Goal: Entertainment & Leisure: Consume media (video, audio)

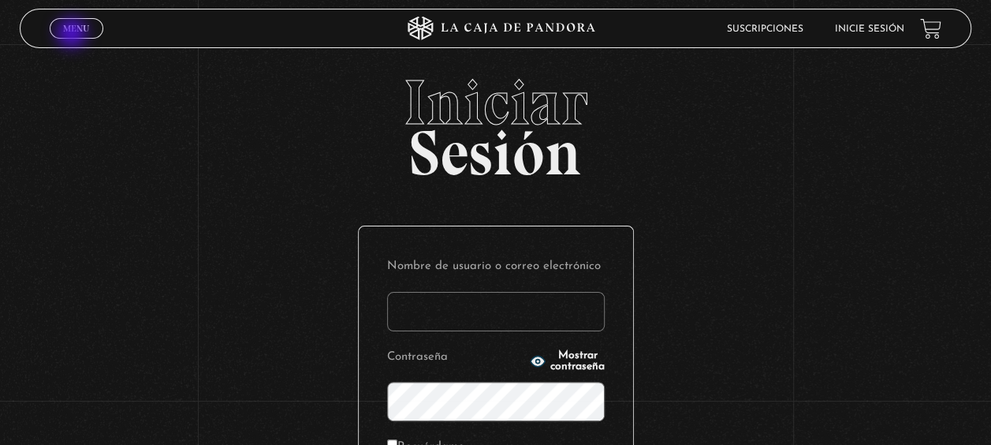
click at [73, 35] on link "Menu Cerrar" at bounding box center [77, 28] width 54 height 20
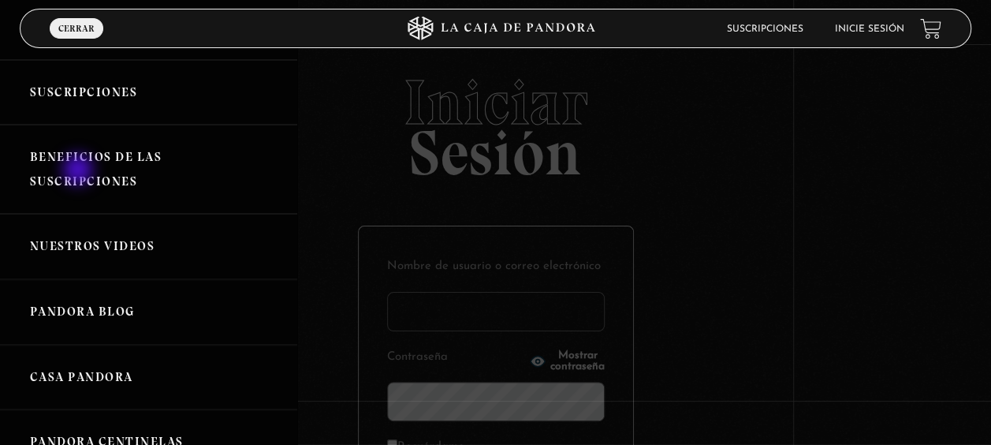
scroll to position [21, 0]
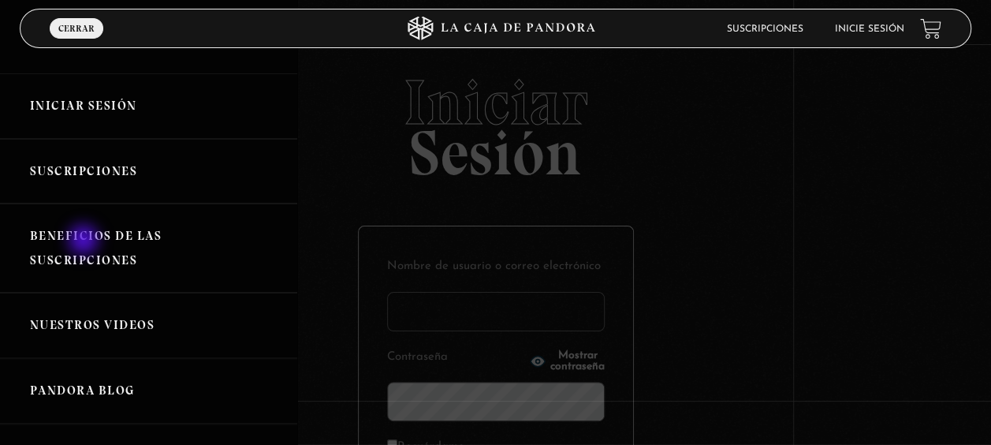
click at [85, 243] on link "Beneficios de las suscripciones" at bounding box center [148, 247] width 297 height 89
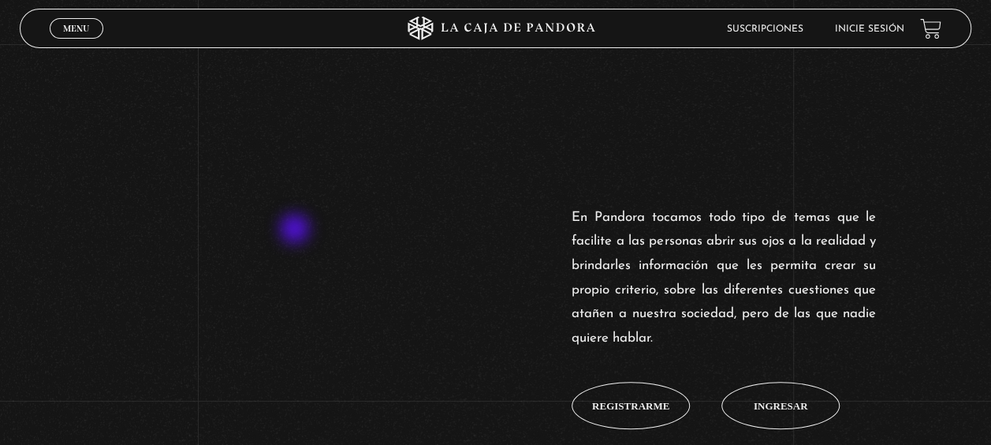
scroll to position [473, 0]
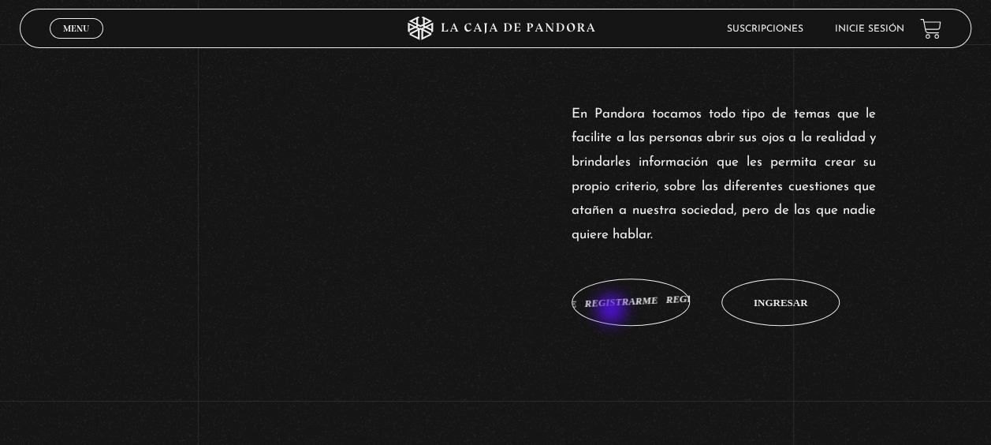
click at [612, 311] on link "Registrarme Registrarme Registrarme Registrarme Registrarme" at bounding box center [630, 301] width 118 height 47
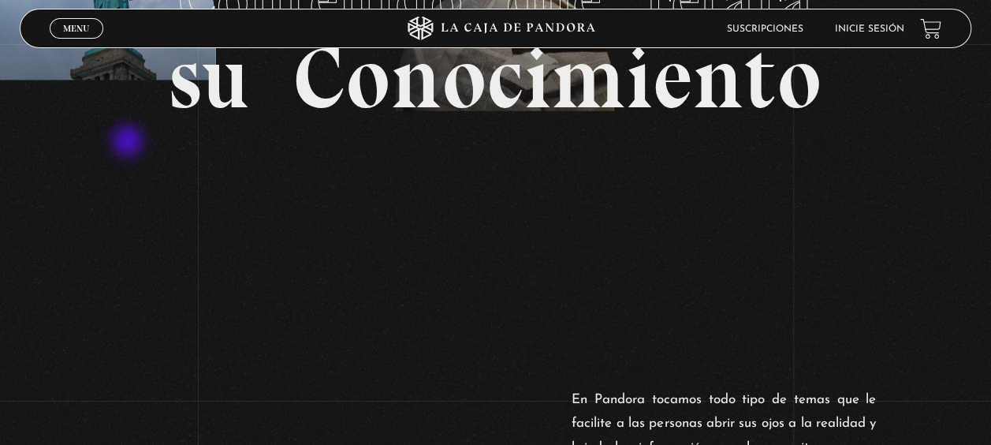
scroll to position [394, 0]
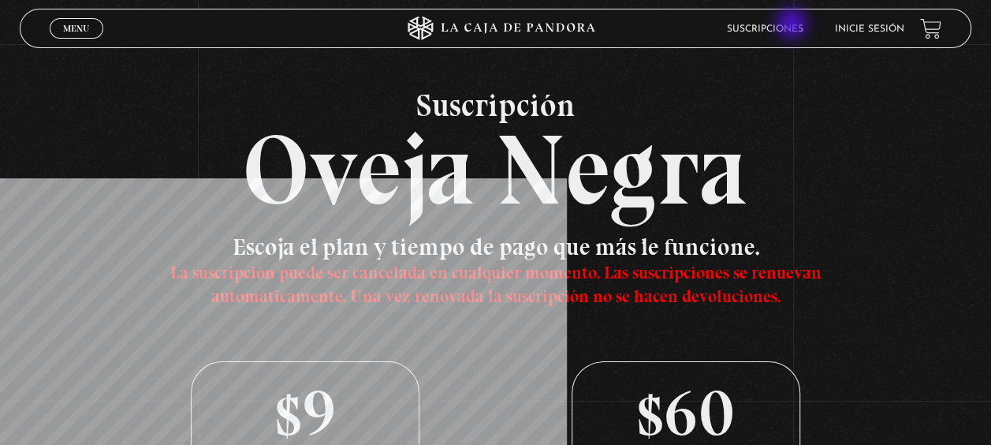
click at [793, 25] on link "Suscripciones" at bounding box center [765, 28] width 76 height 9
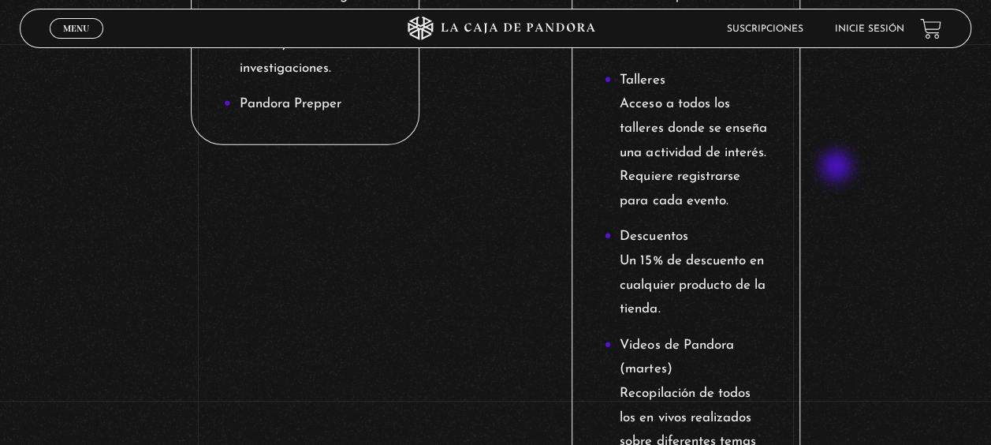
scroll to position [1813, 0]
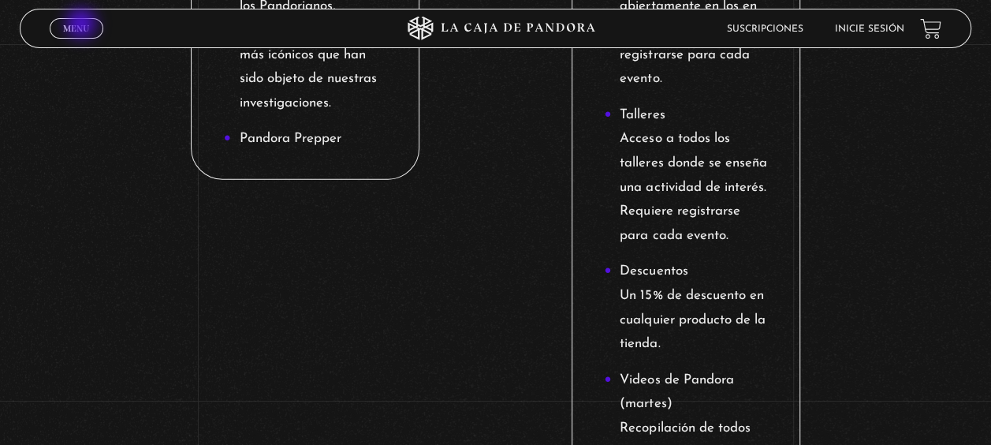
click at [83, 25] on span "Menu" at bounding box center [76, 28] width 26 height 9
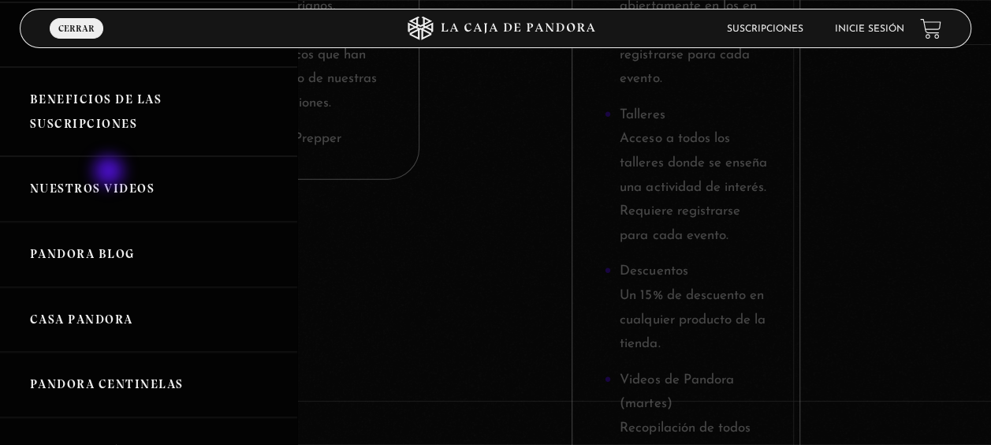
scroll to position [236, 0]
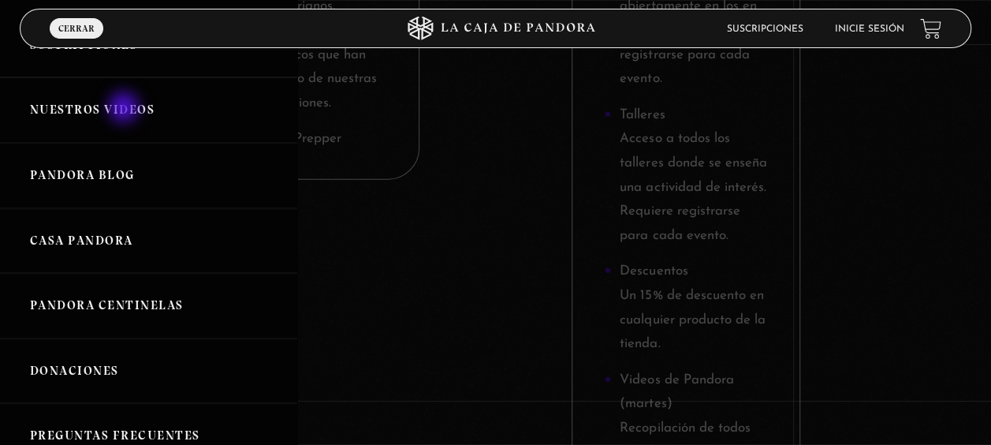
click at [125, 109] on link "Nuestros Videos" at bounding box center [148, 109] width 297 height 65
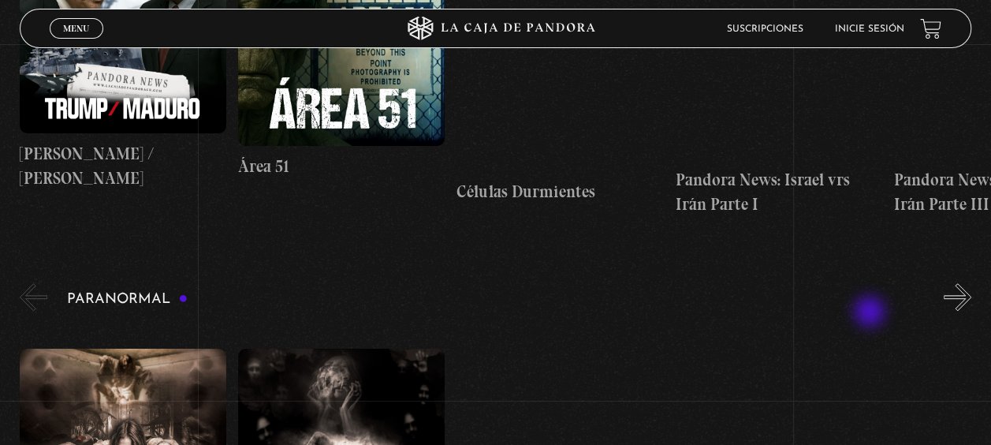
scroll to position [473, 0]
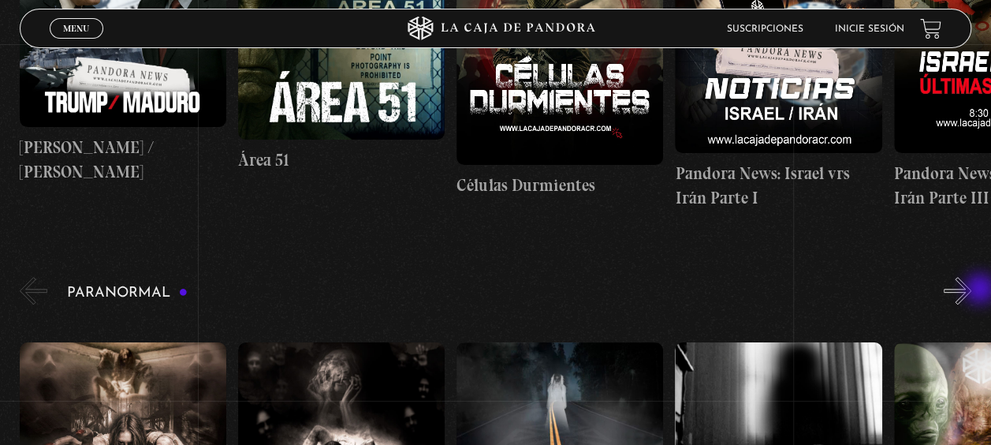
click at [971, 290] on button "»" at bounding box center [958, 291] width 28 height 28
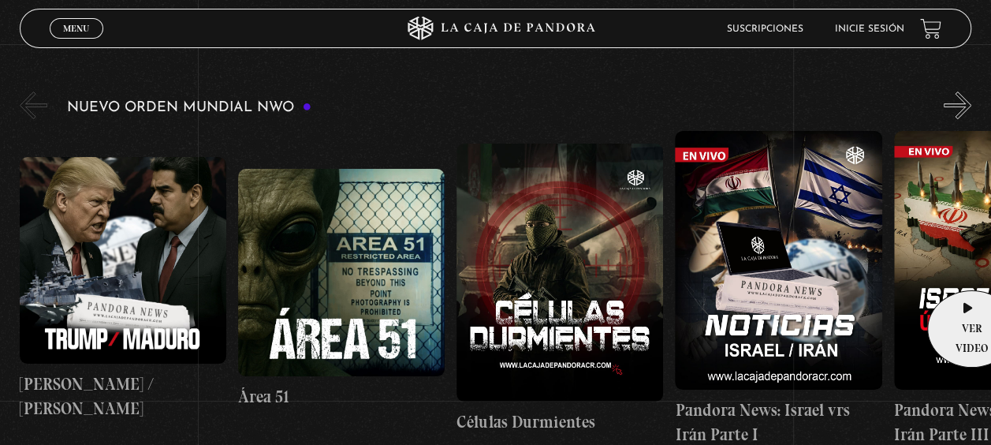
scroll to position [236, 0]
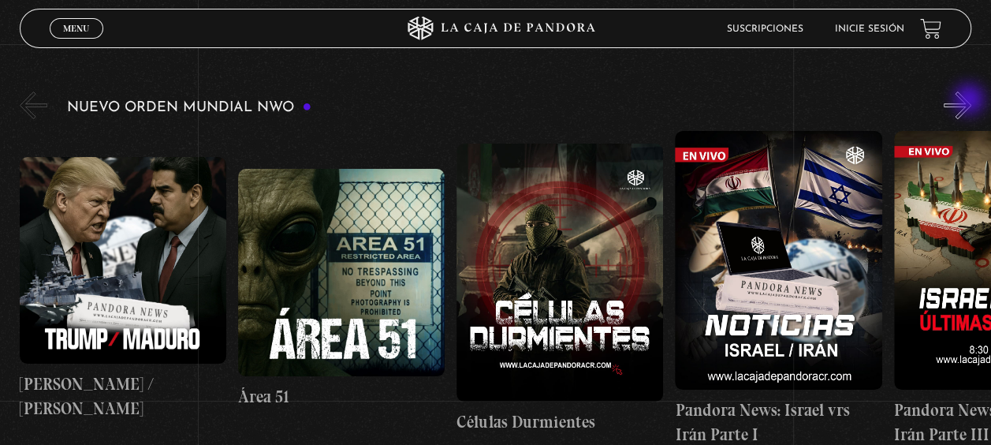
click at [970, 101] on button "»" at bounding box center [958, 105] width 28 height 28
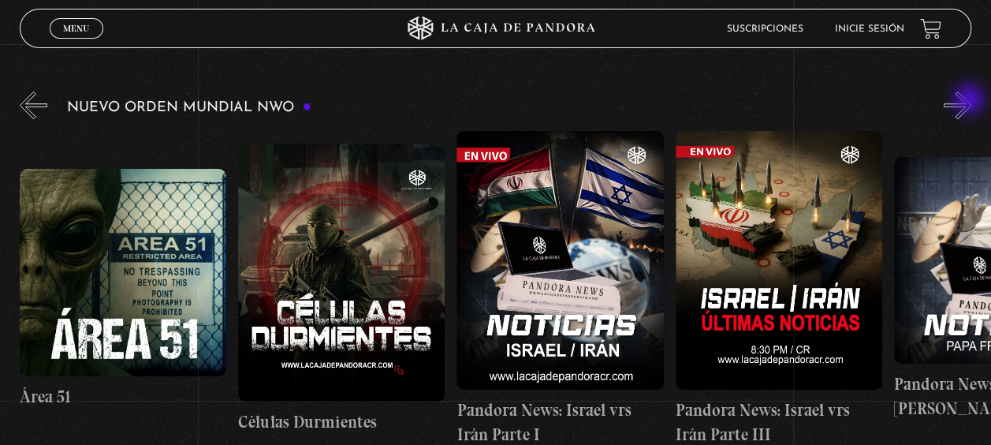
click at [970, 101] on button "»" at bounding box center [958, 105] width 28 height 28
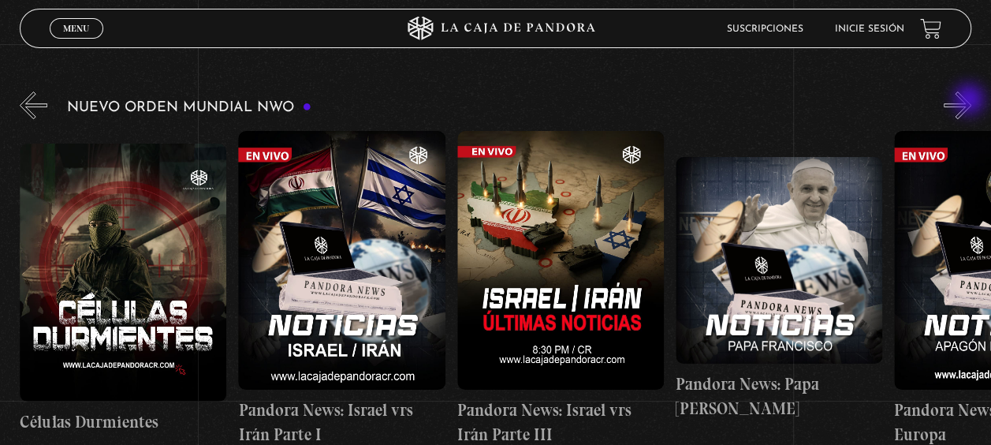
click at [970, 101] on button "»" at bounding box center [958, 105] width 28 height 28
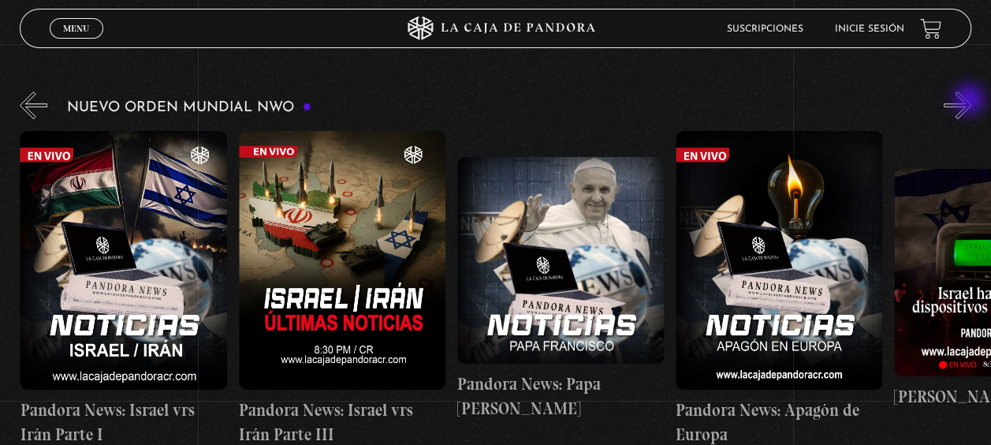
click at [970, 101] on button "»" at bounding box center [958, 105] width 28 height 28
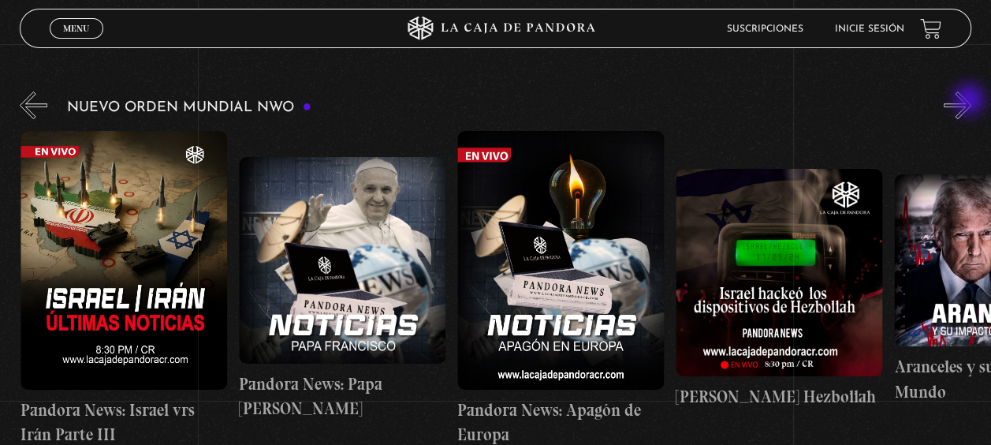
scroll to position [0, 873]
click at [970, 101] on button "»" at bounding box center [958, 105] width 28 height 28
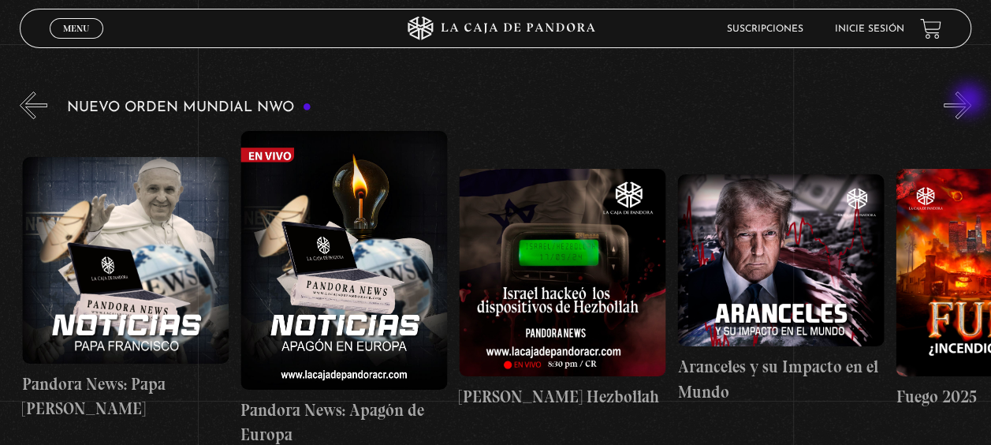
scroll to position [0, 1092]
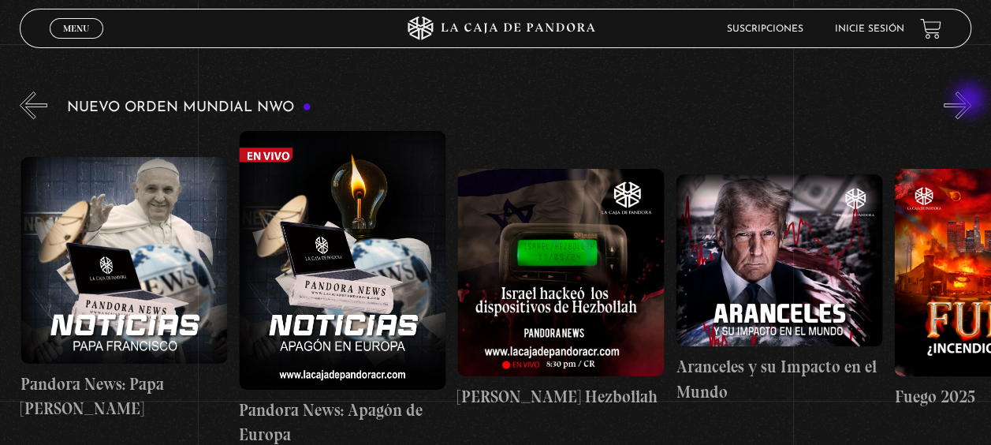
click at [970, 101] on button "»" at bounding box center [958, 105] width 28 height 28
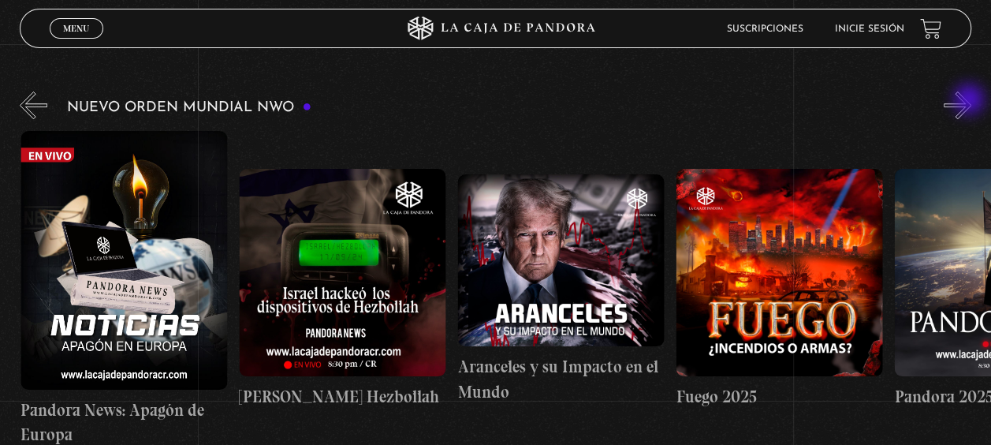
click at [970, 101] on button "»" at bounding box center [958, 105] width 28 height 28
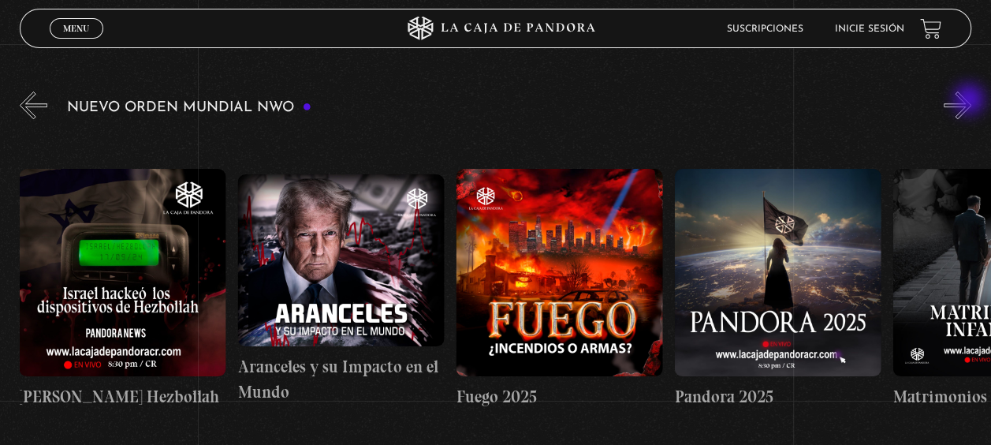
click at [970, 101] on button "»" at bounding box center [958, 105] width 28 height 28
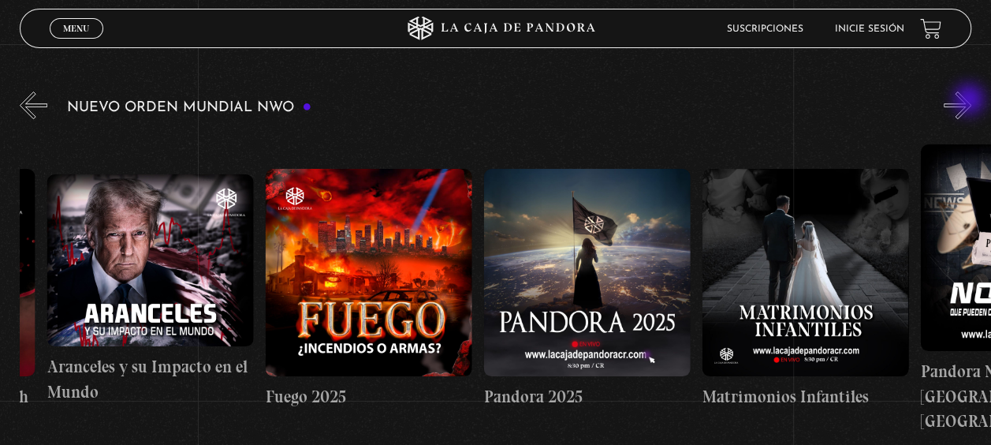
scroll to position [0, 1747]
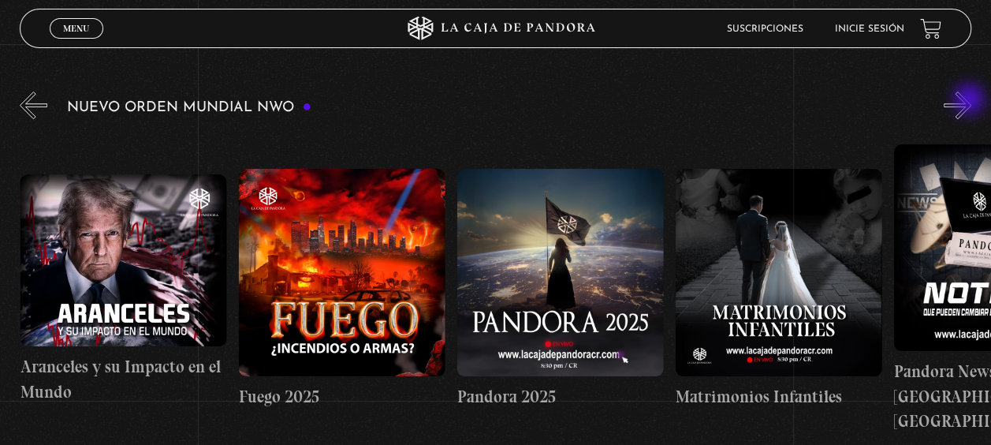
click at [970, 101] on button "»" at bounding box center [958, 105] width 28 height 28
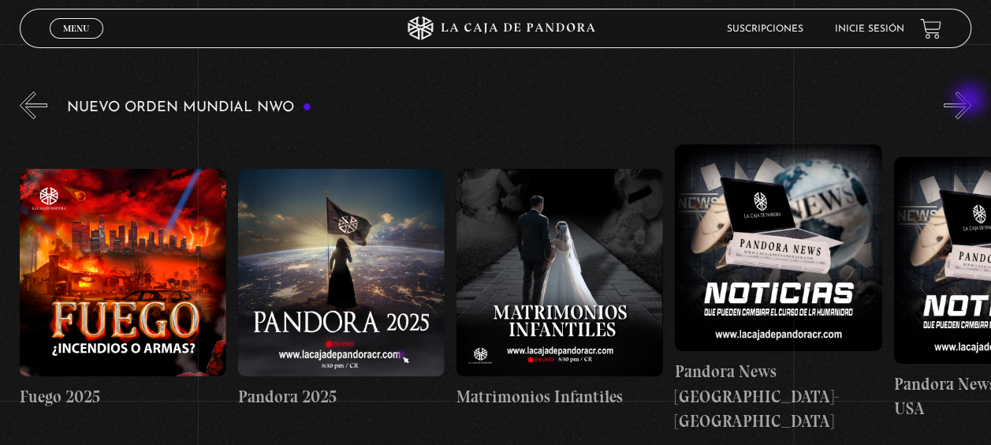
click at [970, 101] on button "»" at bounding box center [958, 105] width 28 height 28
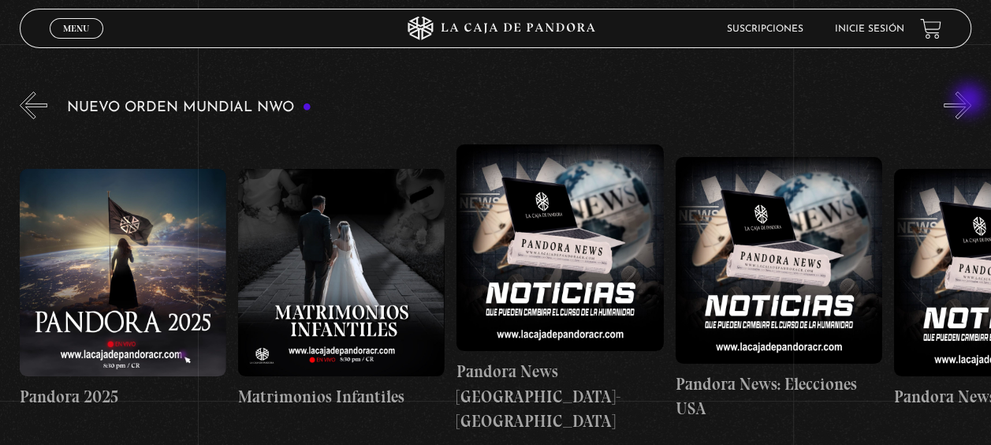
click at [970, 101] on button "»" at bounding box center [958, 105] width 28 height 28
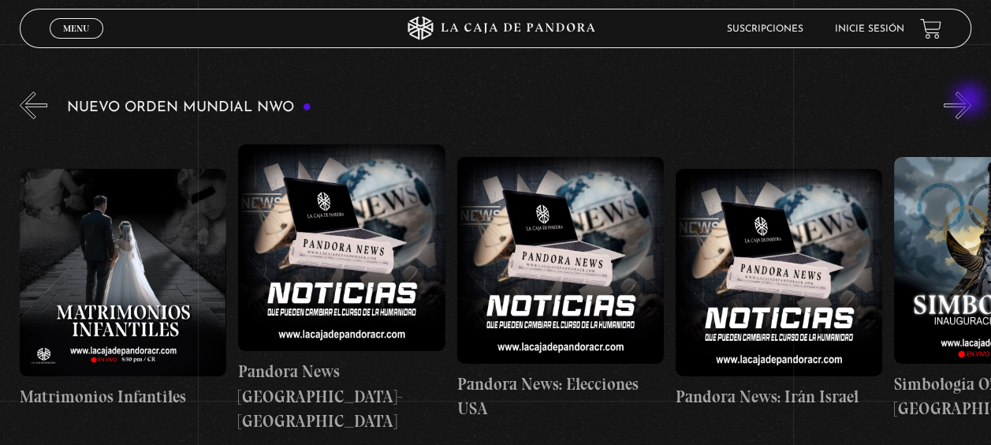
click at [970, 101] on button "»" at bounding box center [958, 105] width 28 height 28
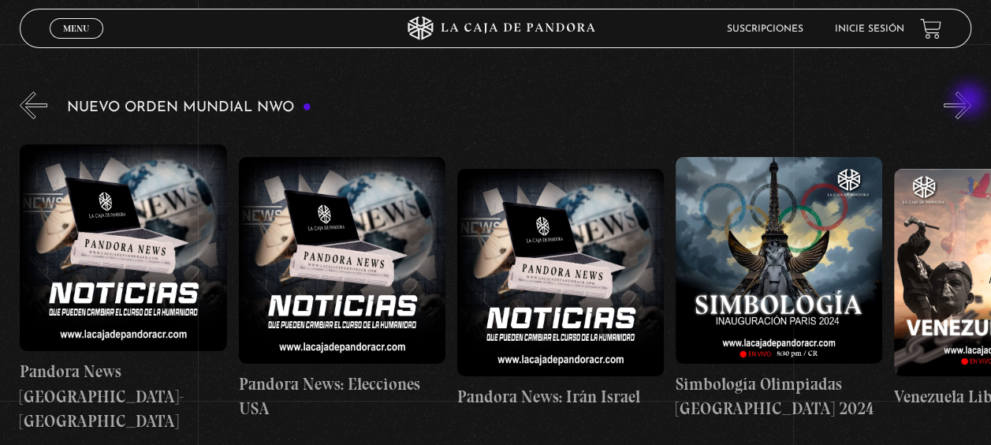
click at [970, 101] on button "»" at bounding box center [958, 105] width 28 height 28
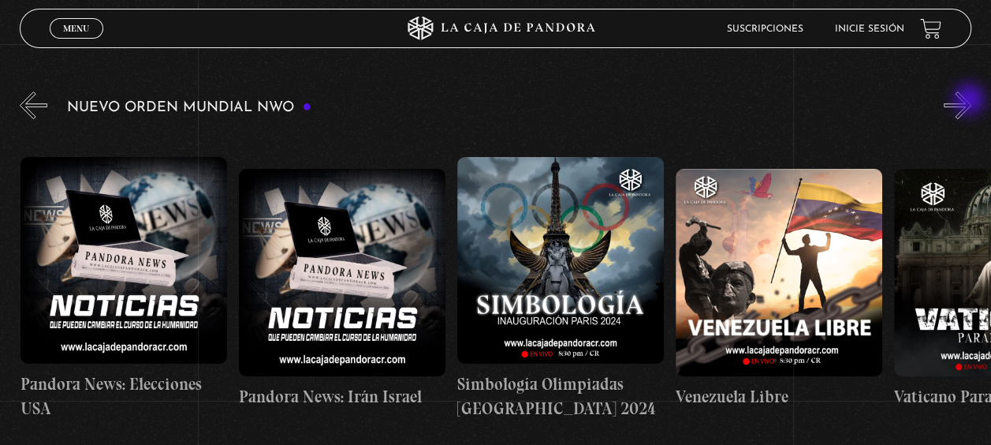
scroll to position [0, 2839]
click at [970, 101] on button "»" at bounding box center [958, 105] width 28 height 28
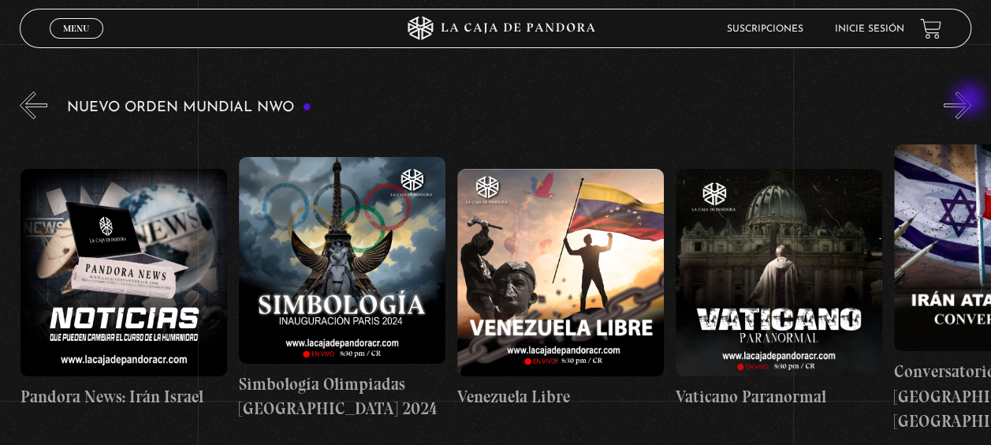
click at [970, 101] on button "»" at bounding box center [958, 105] width 28 height 28
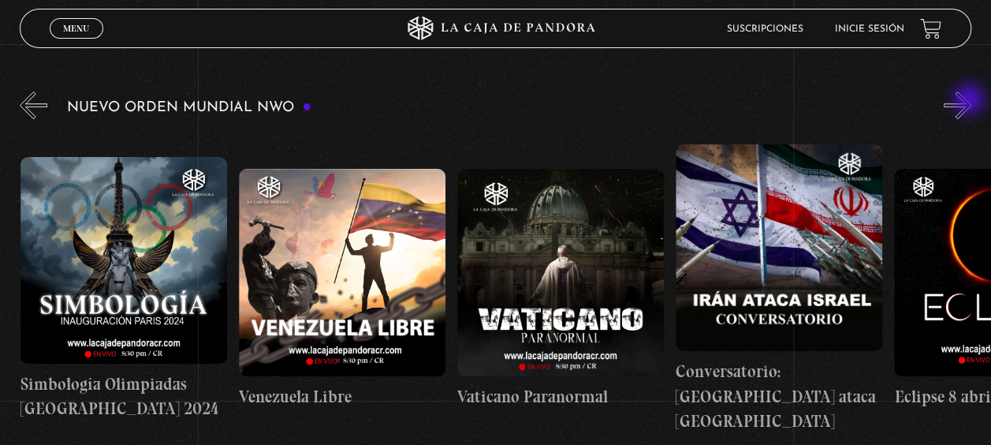
click at [970, 101] on button "»" at bounding box center [958, 105] width 28 height 28
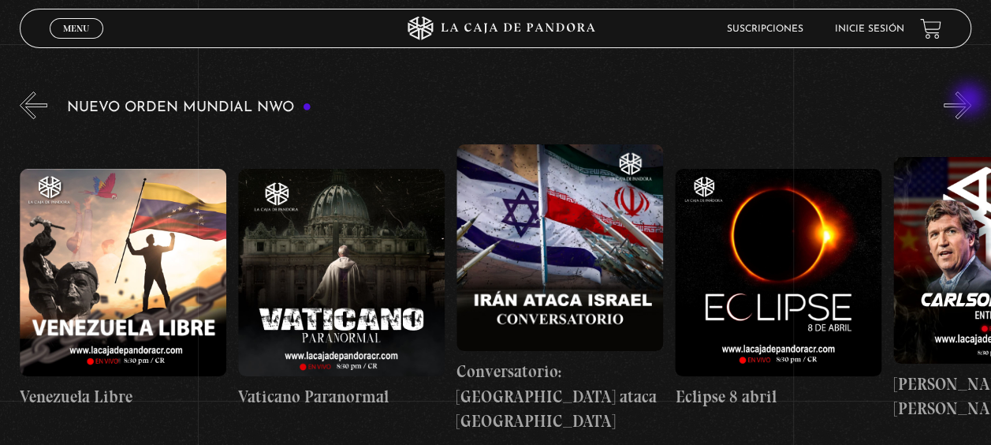
click at [970, 101] on button "»" at bounding box center [958, 105] width 28 height 28
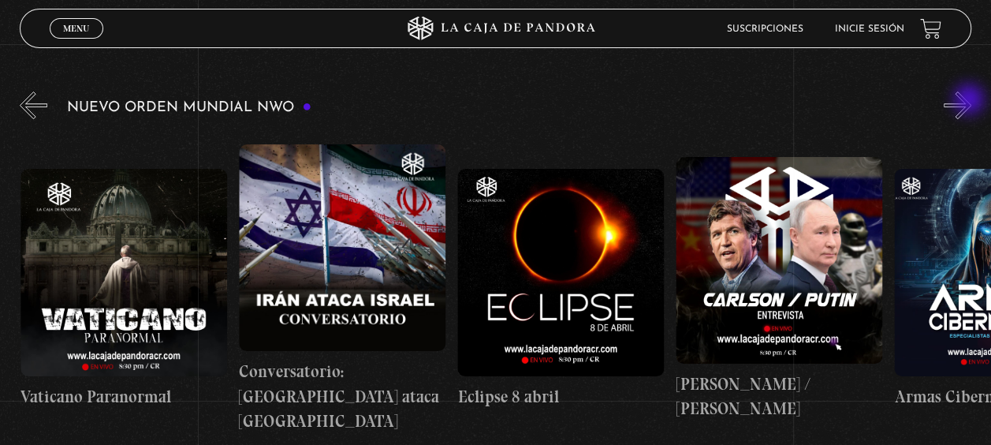
click at [970, 101] on button "»" at bounding box center [958, 105] width 28 height 28
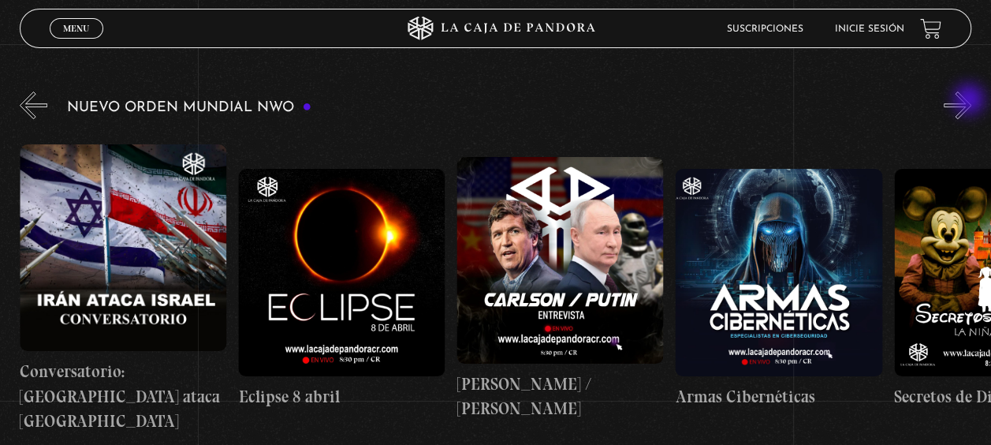
click at [970, 101] on button "»" at bounding box center [958, 105] width 28 height 28
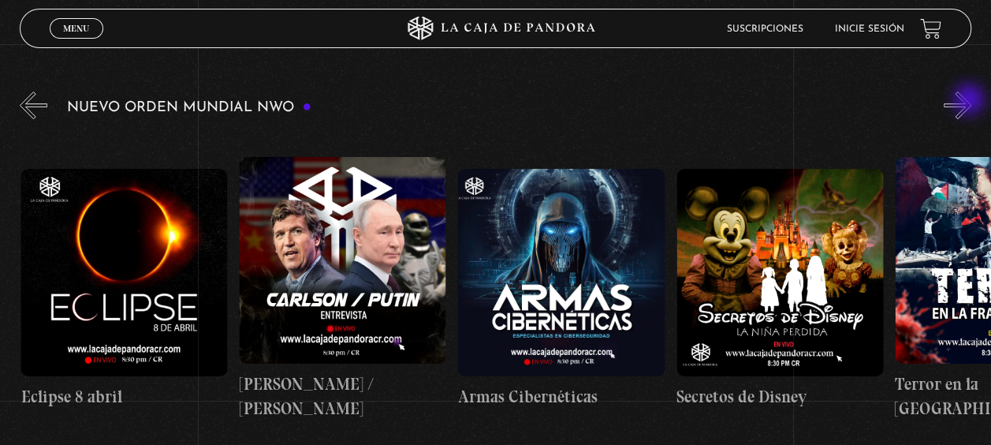
scroll to position [0, 4150]
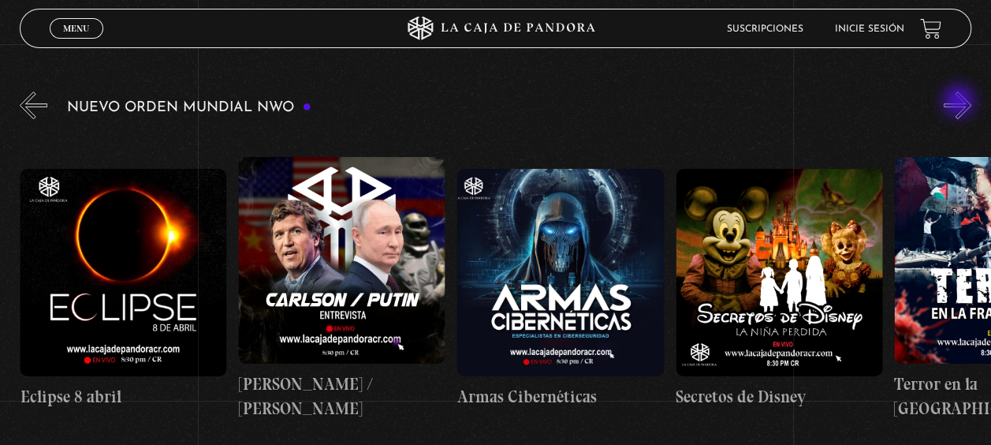
click at [960, 102] on button "»" at bounding box center [958, 105] width 28 height 28
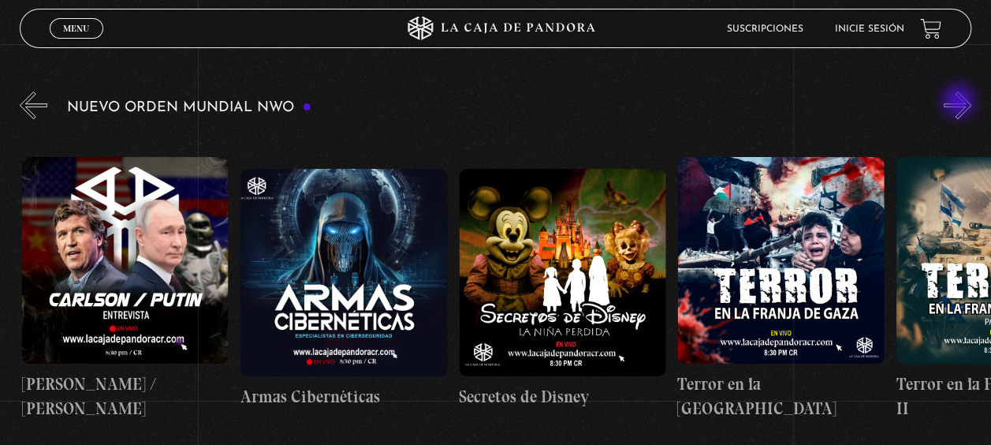
scroll to position [0, 4368]
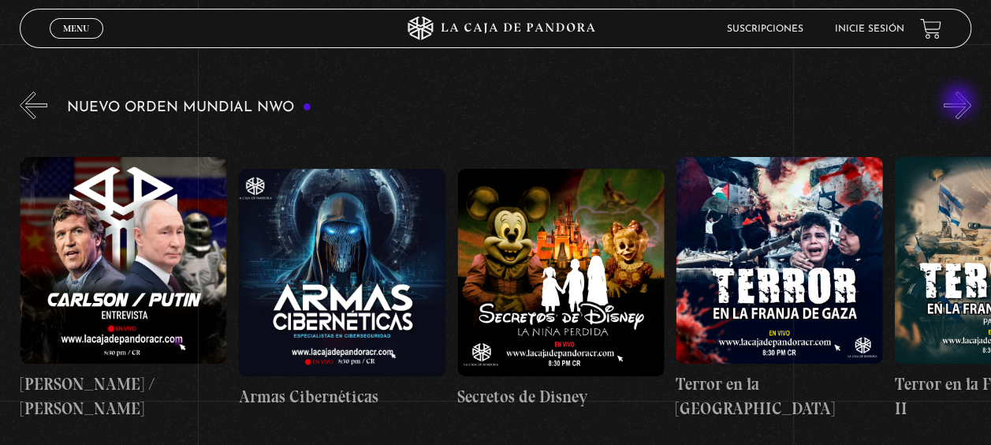
click at [960, 102] on button "»" at bounding box center [958, 105] width 28 height 28
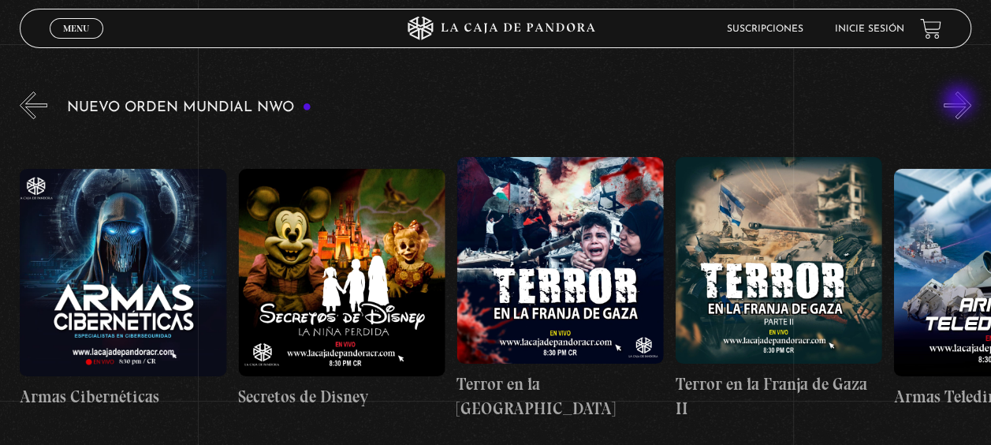
click at [960, 102] on button "»" at bounding box center [958, 105] width 28 height 28
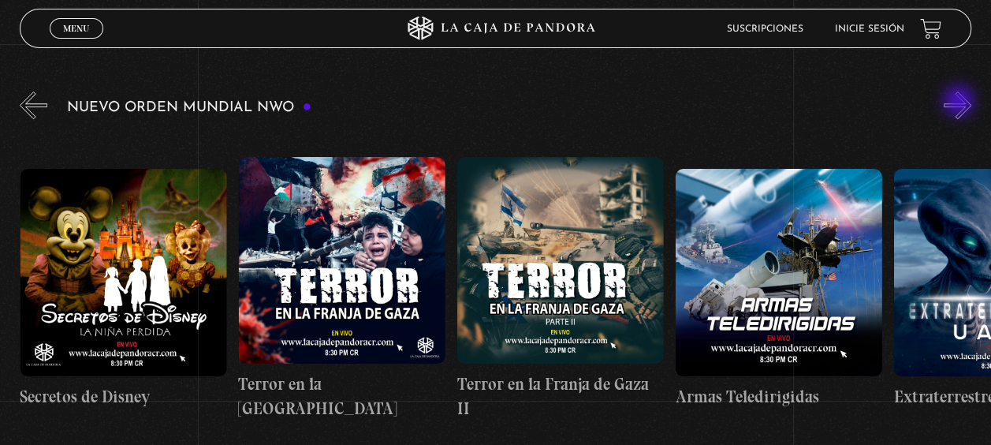
click at [960, 102] on button "»" at bounding box center [958, 105] width 28 height 28
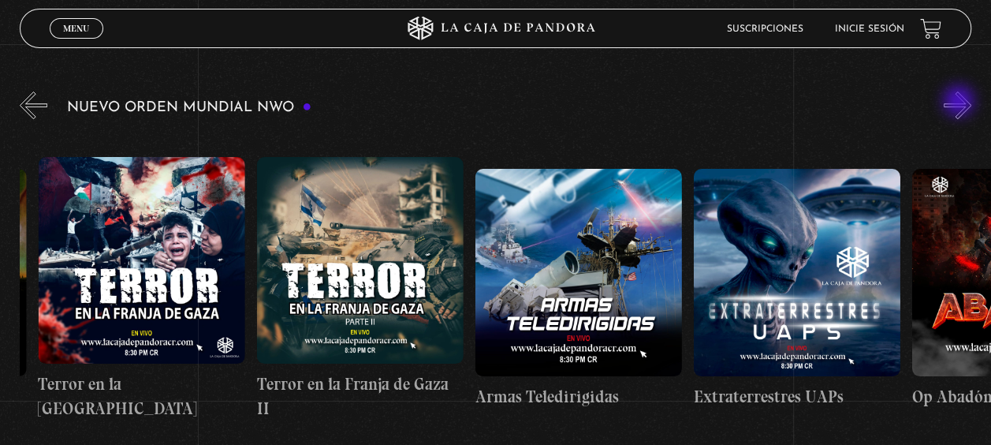
scroll to position [0, 5023]
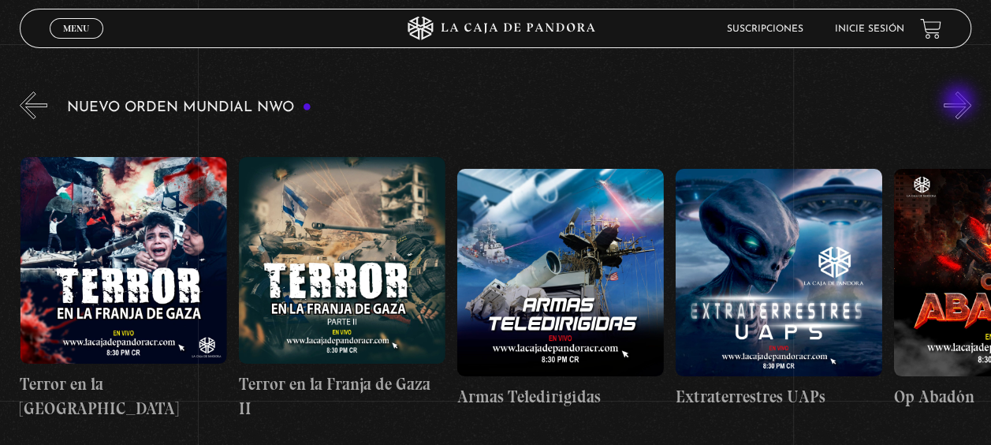
click at [960, 102] on button "»" at bounding box center [958, 105] width 28 height 28
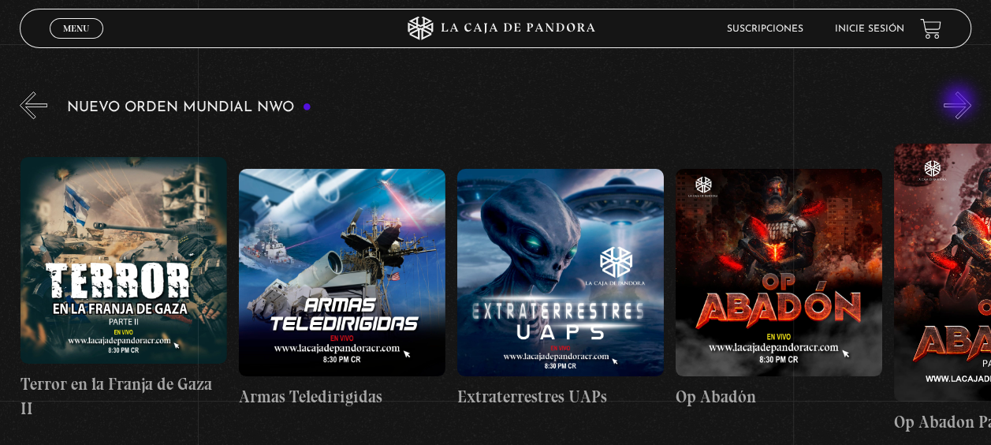
scroll to position [0, 5242]
click at [960, 102] on button "»" at bounding box center [958, 105] width 28 height 28
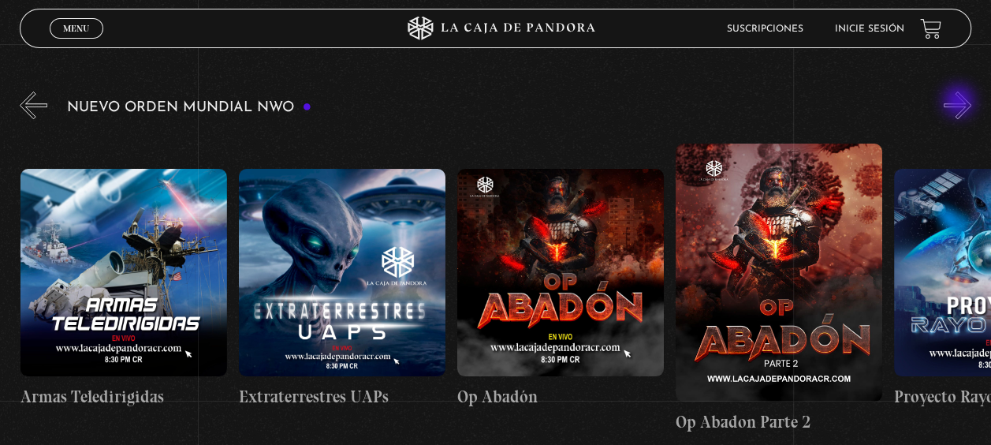
scroll to position [0, 5461]
click at [971, 99] on button "»" at bounding box center [958, 105] width 28 height 28
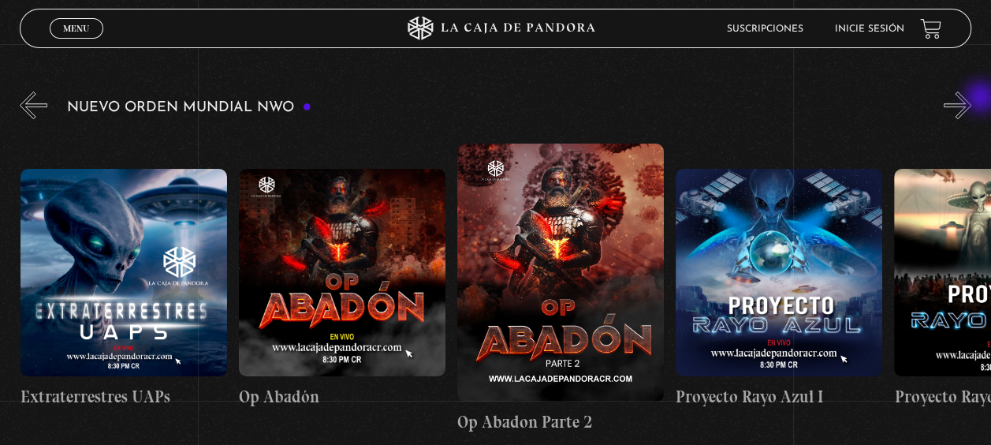
click at [971, 99] on button "»" at bounding box center [958, 105] width 28 height 28
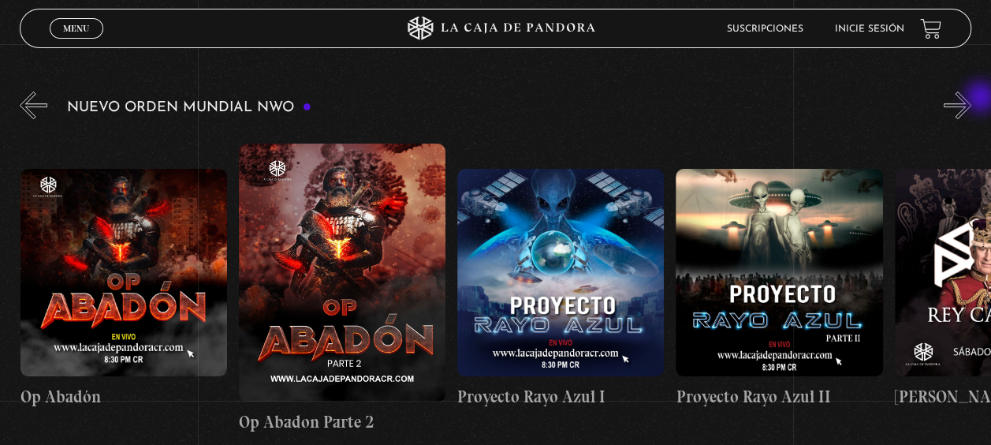
scroll to position [0, 5898]
click at [985, 100] on div "Nuevo Orden Mundial NWO Trump / Maduro Área 51 Células Durmientes Pandora News:…" at bounding box center [505, 267] width 971 height 359
click at [971, 100] on button "»" at bounding box center [958, 105] width 28 height 28
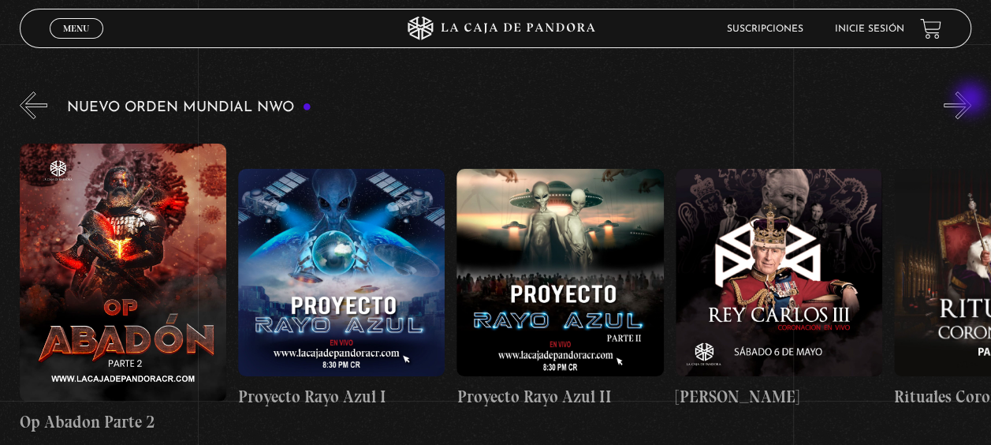
click at [971, 100] on button "»" at bounding box center [958, 105] width 28 height 28
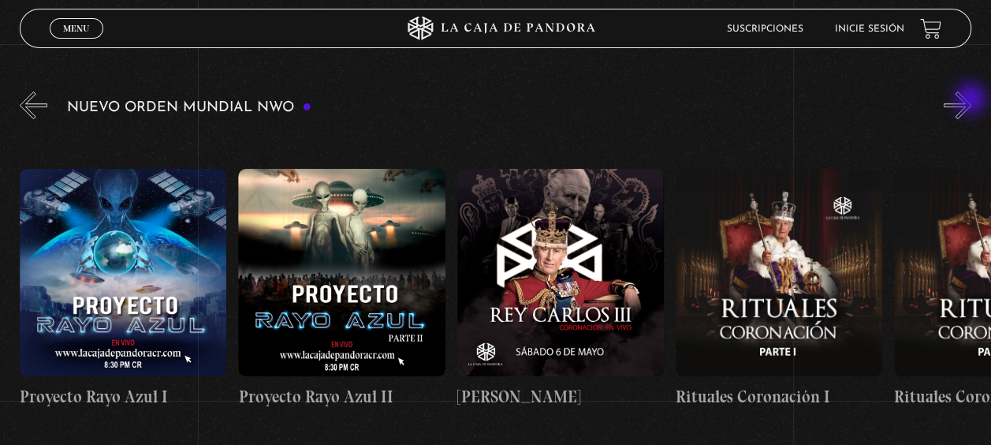
click at [971, 100] on button "»" at bounding box center [958, 105] width 28 height 28
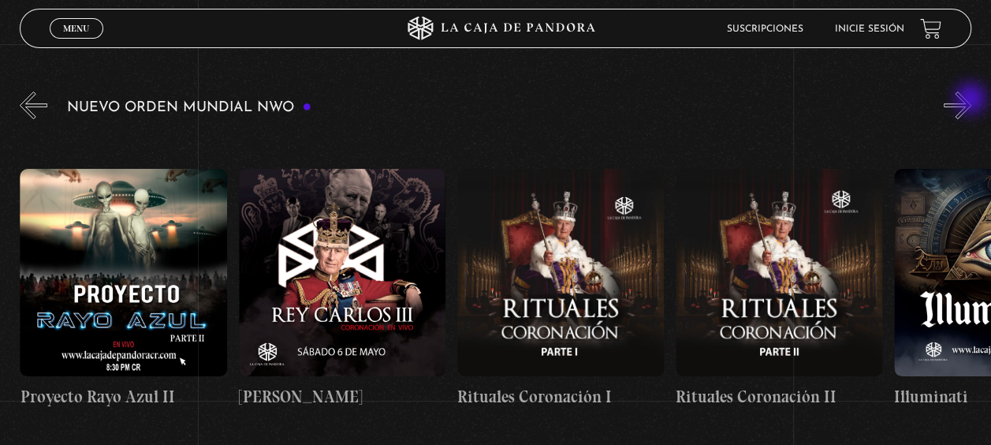
click at [971, 100] on button "»" at bounding box center [958, 105] width 28 height 28
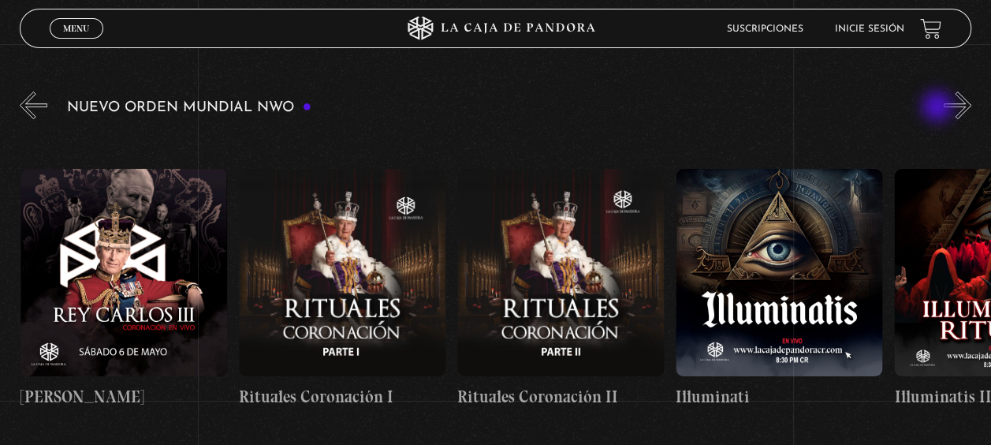
scroll to position [0, 6771]
click at [33, 107] on button "«" at bounding box center [34, 105] width 28 height 28
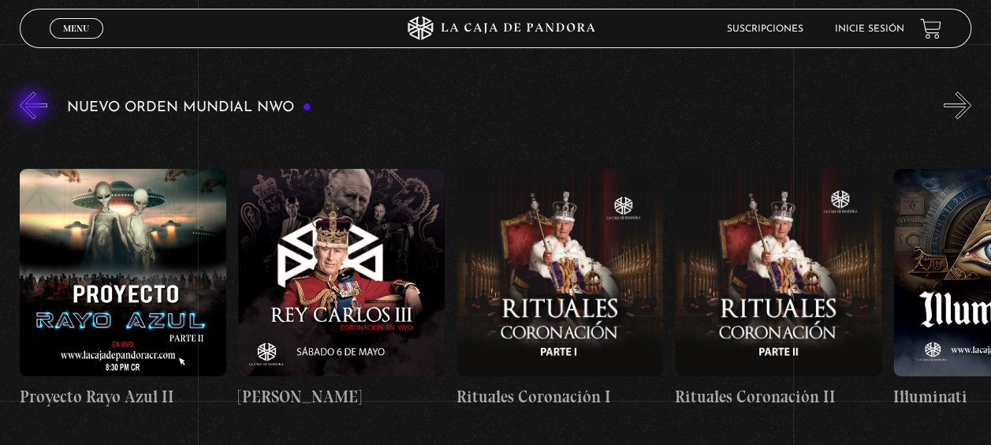
click at [33, 107] on button "«" at bounding box center [34, 105] width 28 height 28
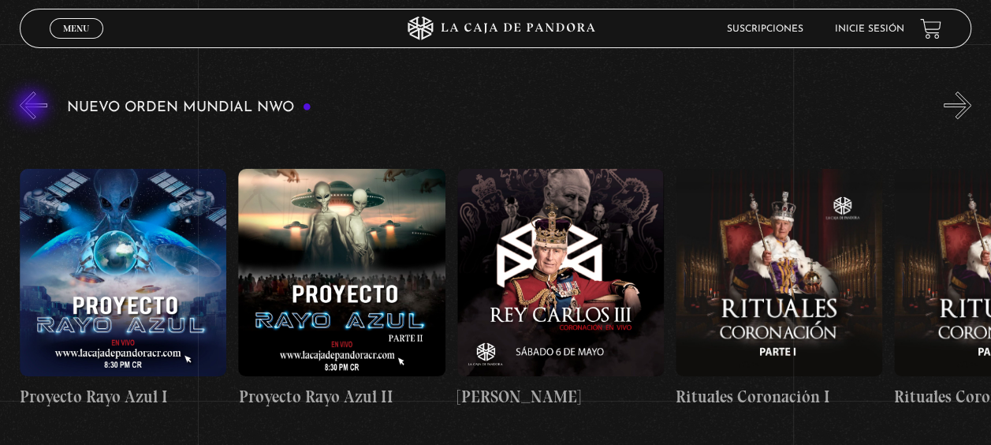
click at [33, 107] on button "«" at bounding box center [34, 105] width 28 height 28
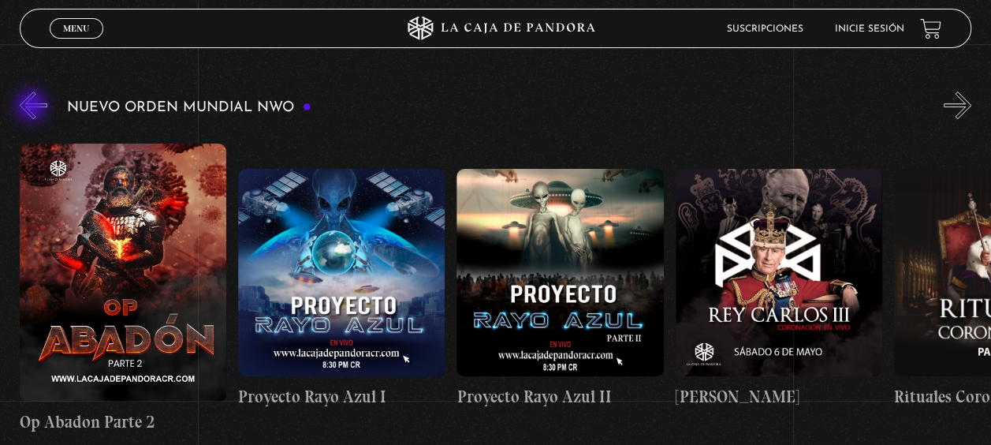
click at [33, 107] on button "«" at bounding box center [34, 105] width 28 height 28
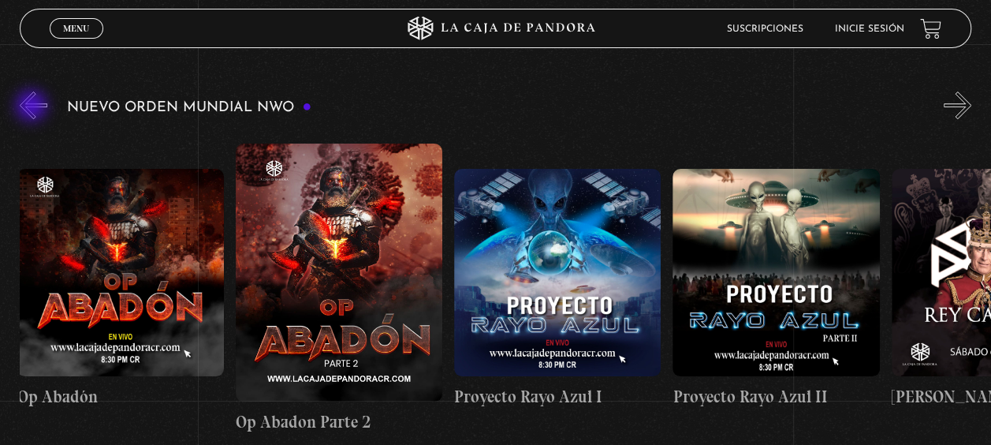
click at [33, 107] on button "«" at bounding box center [34, 105] width 28 height 28
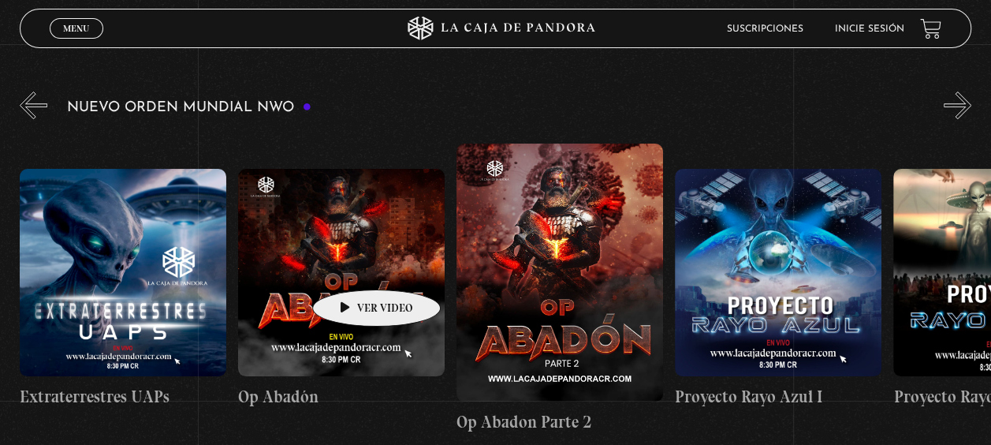
scroll to position [0, 5678]
click at [352, 266] on figure at bounding box center [342, 272] width 207 height 207
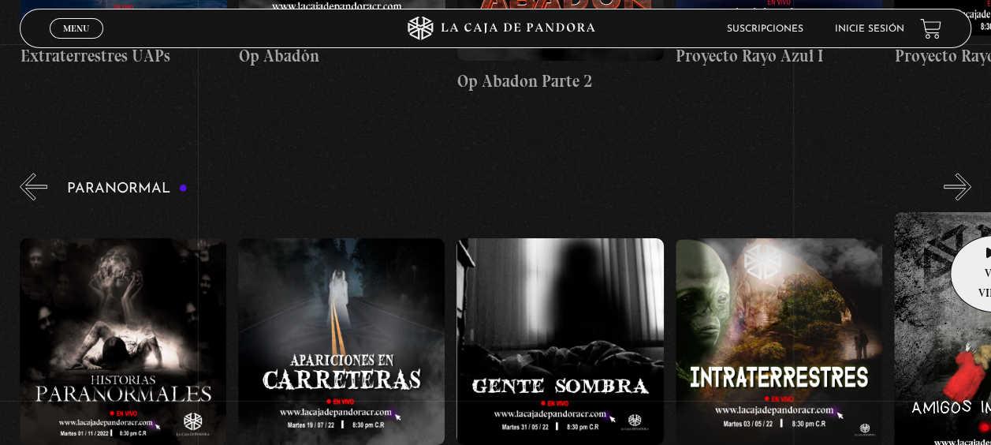
scroll to position [552, 0]
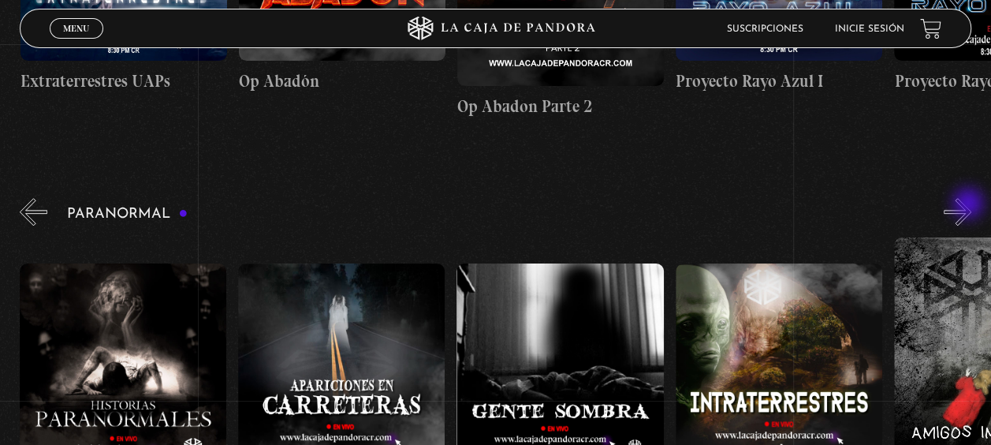
click at [970, 205] on button "»" at bounding box center [958, 212] width 28 height 28
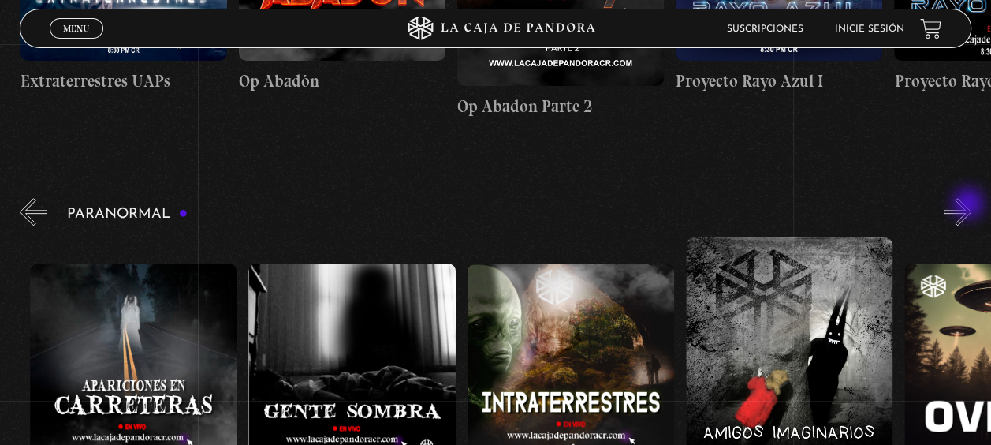
scroll to position [0, 437]
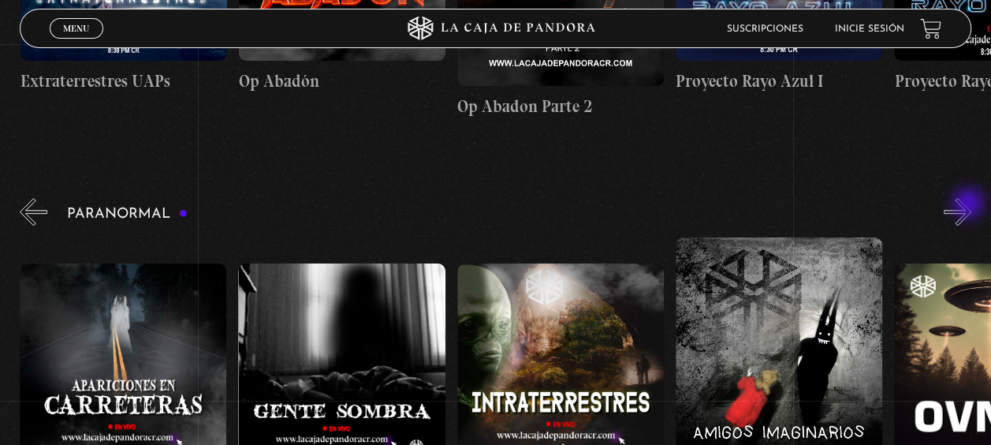
click at [970, 205] on button "»" at bounding box center [958, 212] width 28 height 28
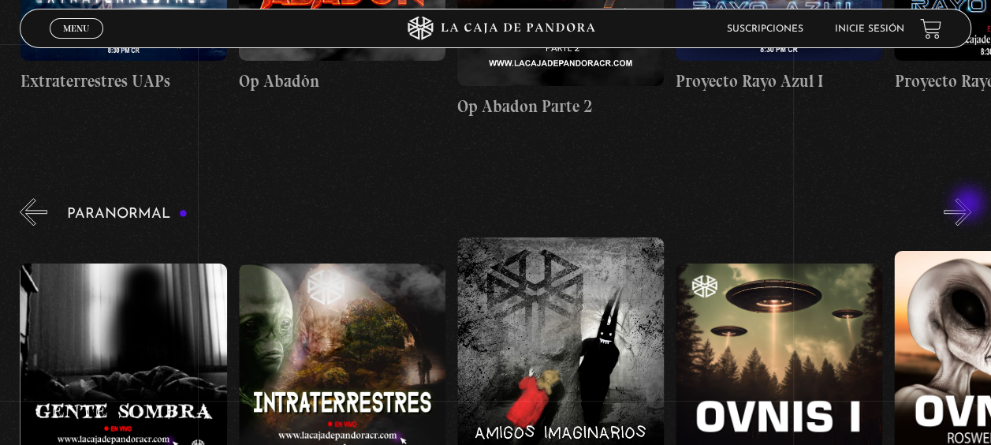
click at [970, 205] on button "»" at bounding box center [958, 212] width 28 height 28
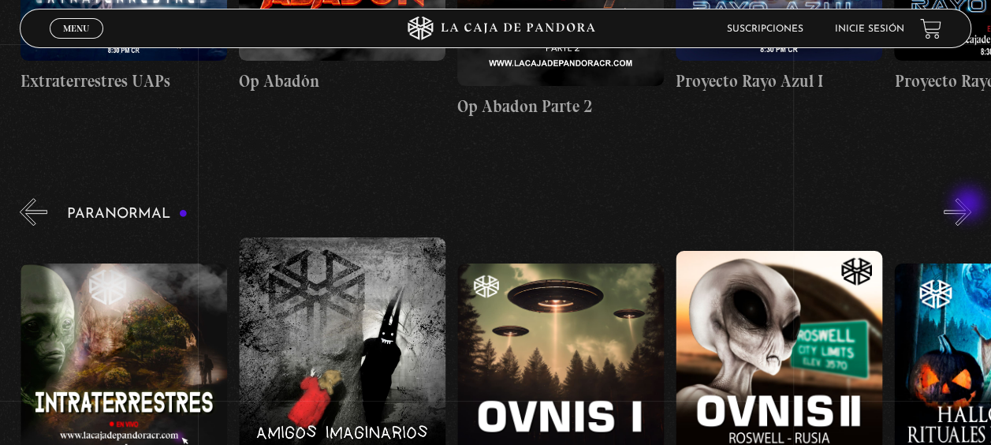
click at [970, 205] on button "»" at bounding box center [958, 212] width 28 height 28
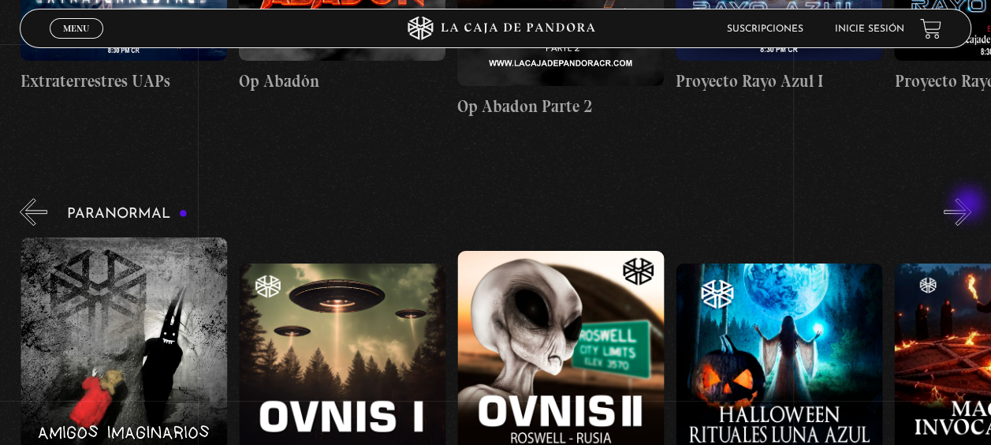
click at [970, 205] on button "»" at bounding box center [958, 212] width 28 height 28
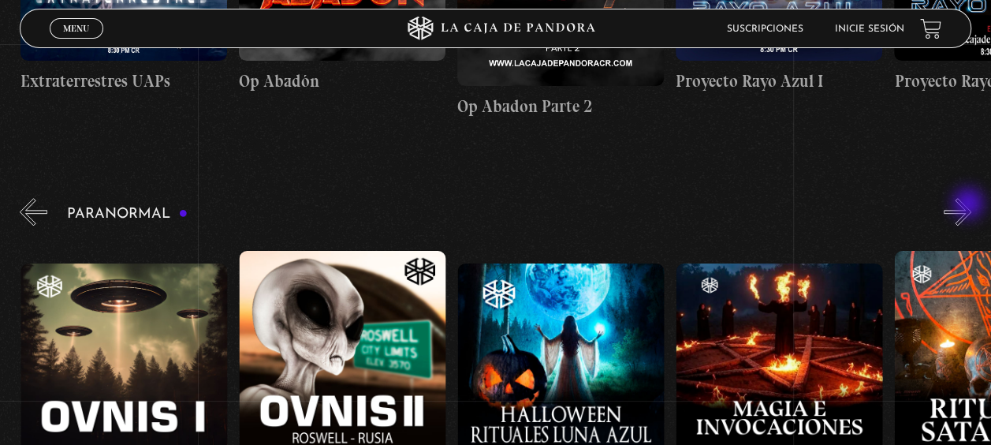
click at [970, 205] on button "»" at bounding box center [958, 212] width 28 height 28
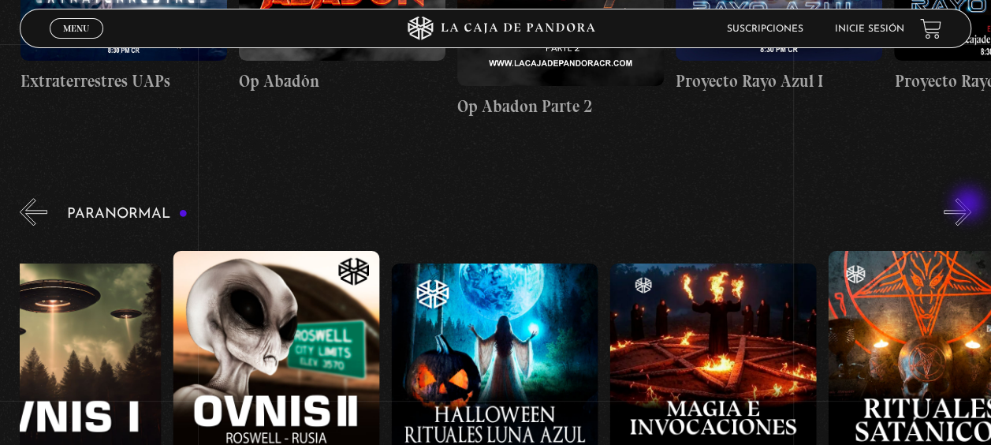
scroll to position [0, 1420]
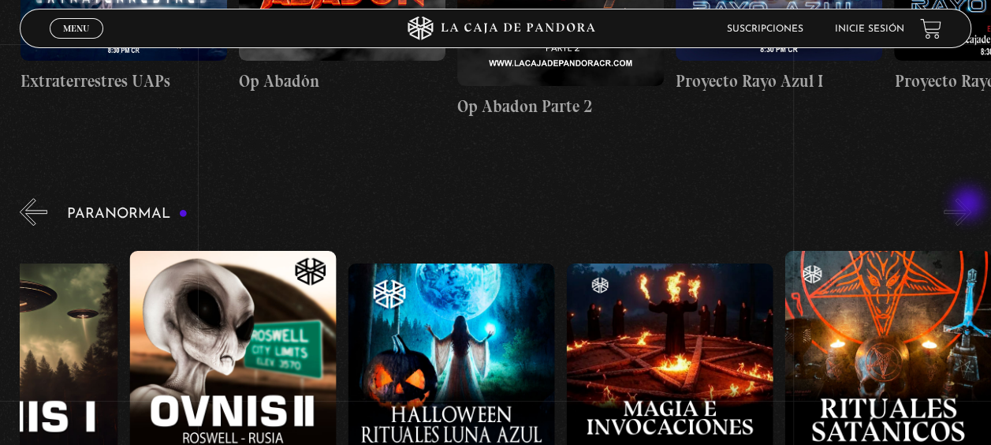
click at [970, 205] on button "»" at bounding box center [958, 212] width 28 height 28
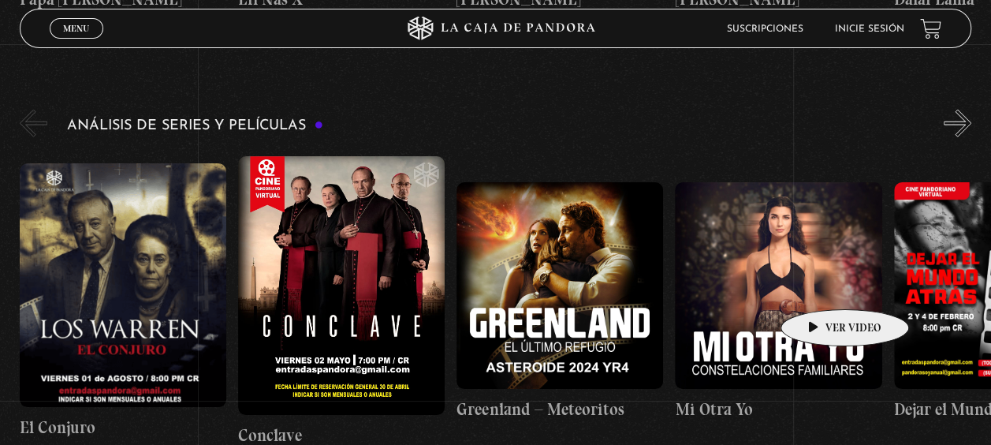
scroll to position [1971, 0]
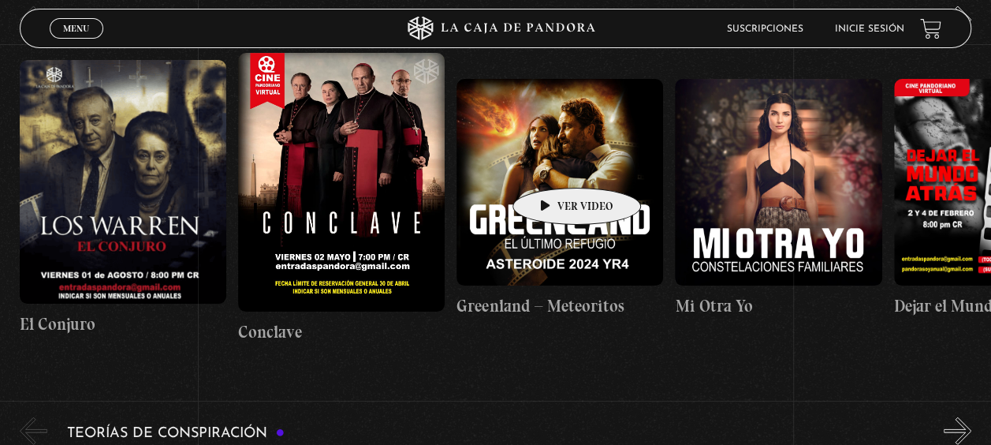
click at [552, 164] on figure at bounding box center [559, 182] width 207 height 207
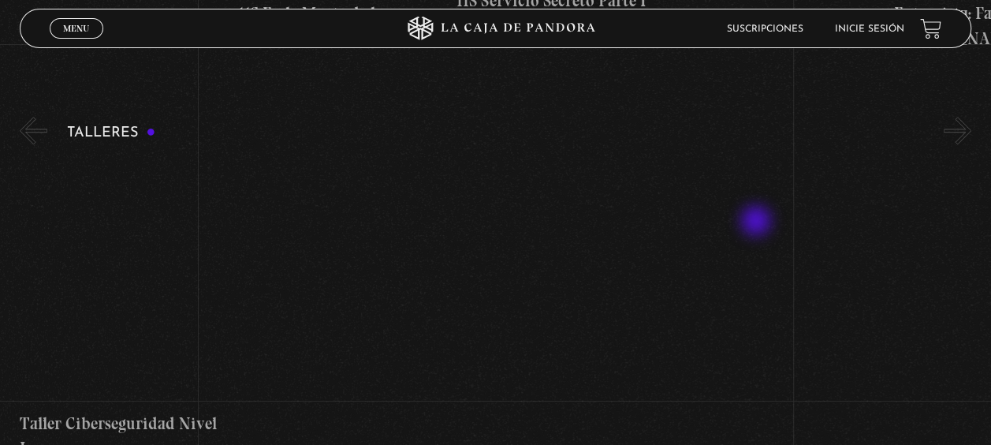
scroll to position [6632, 0]
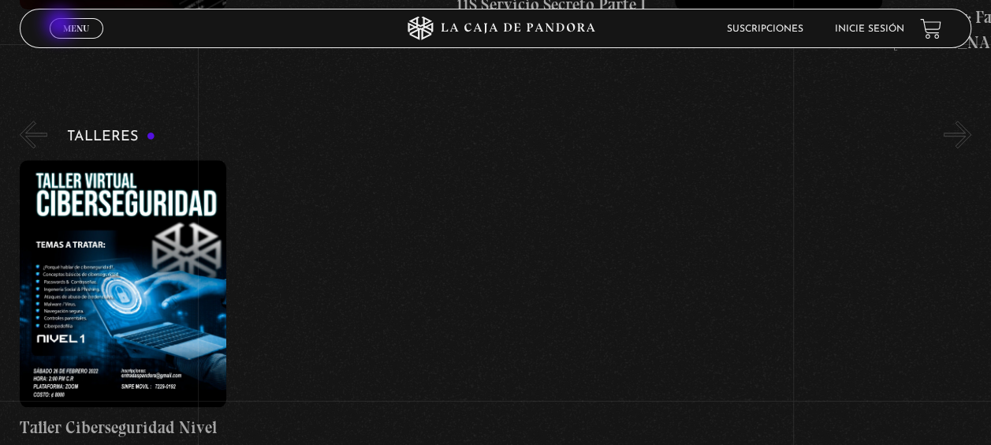
click at [61, 25] on link "Menu Cerrar" at bounding box center [77, 28] width 54 height 20
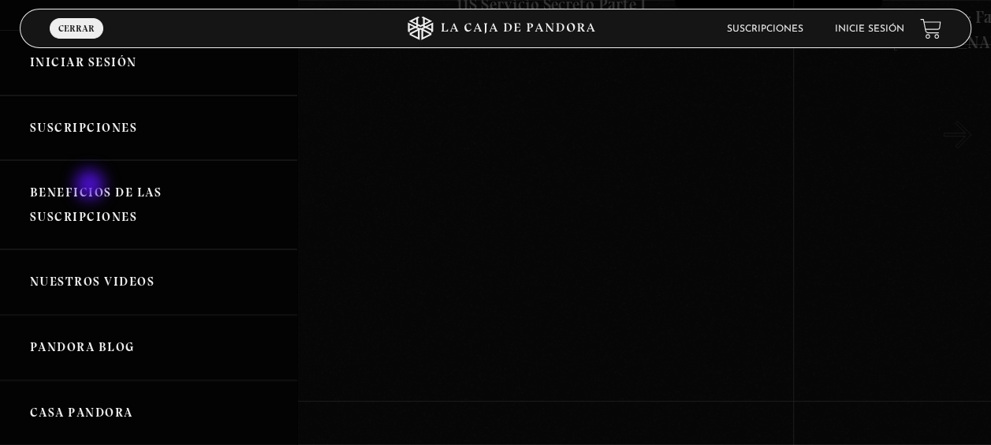
scroll to position [0, 0]
